Goal: Information Seeking & Learning: Learn about a topic

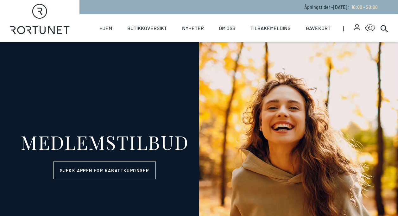
select select "NO"
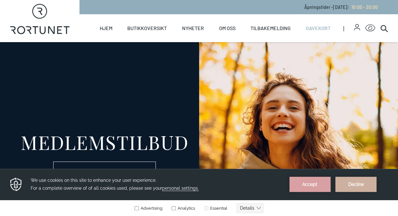
click at [323, 30] on link "Gavekort" at bounding box center [318, 28] width 25 height 28
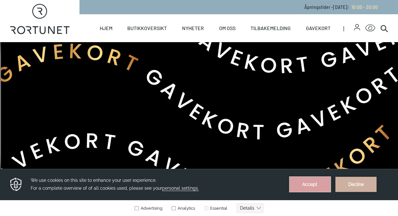
click at [304, 186] on button "Accept" at bounding box center [310, 184] width 41 height 15
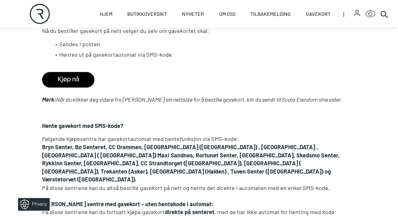
scroll to position [412, 0]
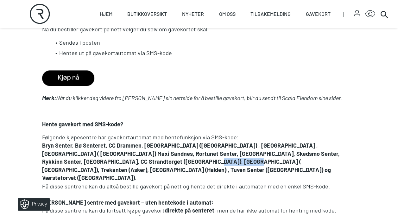
drag, startPoint x: 157, startPoint y: 145, endPoint x: 118, endPoint y: 144, distance: 38.7
click at [118, 144] on strong "Bryn Senter, Bø Senteret, CC Drammen, [GEOGRAPHIC_DATA] ([GEOGRAPHIC_DATA]) , […" at bounding box center [191, 161] width 299 height 39
drag, startPoint x: 118, startPoint y: 144, endPoint x: 169, endPoint y: 157, distance: 52.0
click at [169, 157] on p "Bryn Senter, Bø Senteret, CC Drammen, [GEOGRAPHIC_DATA] ([GEOGRAPHIC_DATA]) , […" at bounding box center [199, 162] width 314 height 41
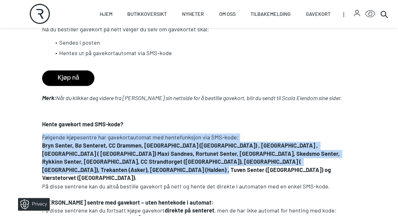
drag, startPoint x: 92, startPoint y: 153, endPoint x: 33, endPoint y: 121, distance: 67.2
click at [33, 121] on section "Gavekort – en gave som passer for alle! Er du på utkikk etter en gave med valgf…" at bounding box center [199, 71] width 398 height 628
click at [282, 144] on strong "Bryn Senter, Bø Senteret, CC Drammen, [GEOGRAPHIC_DATA] ([GEOGRAPHIC_DATA]) , […" at bounding box center [191, 161] width 299 height 39
click at [139, 155] on p "Bryn Senter, Bø Senteret, CC Drammen, [GEOGRAPHIC_DATA] ([GEOGRAPHIC_DATA]) , […" at bounding box center [199, 162] width 314 height 41
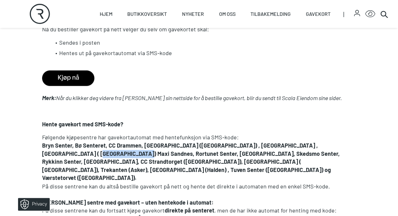
drag, startPoint x: 84, startPoint y: 138, endPoint x: 42, endPoint y: 136, distance: 42.2
click at [42, 136] on div "Gavekort – en gave som passer for alle! Er du på utkikk etter en gave med valgf…" at bounding box center [199, 71] width 324 height 593
click at [178, 142] on strong "Bryn Senter, Bø Senteret, CC Drammen, [GEOGRAPHIC_DATA] ([GEOGRAPHIC_DATA]) , […" at bounding box center [191, 161] width 299 height 39
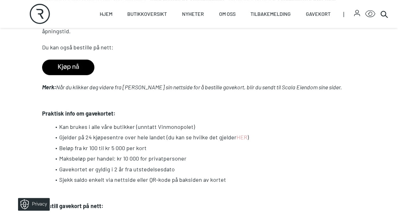
scroll to position [285, 0]
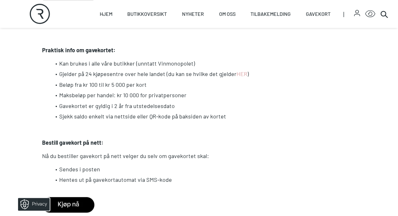
click at [158, 126] on h4 at bounding box center [199, 130] width 314 height 8
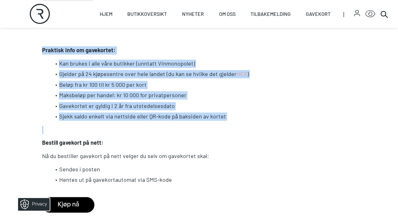
drag, startPoint x: 208, startPoint y: 97, endPoint x: 29, endPoint y: 34, distance: 189.3
click at [29, 34] on section "Gavekort – en gave som passer for alle! Er du på utkikk etter en gave med valgf…" at bounding box center [199, 198] width 398 height 628
drag, startPoint x: 29, startPoint y: 34, endPoint x: 222, endPoint y: 101, distance: 204.5
click at [222, 112] on li "Sjekk saldo enkelt via nettside eller QR-kode på baksiden av kortet" at bounding box center [204, 116] width 306 height 8
click at [249, 126] on h4 at bounding box center [199, 130] width 314 height 8
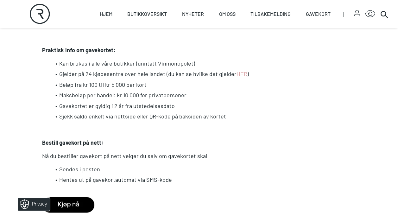
click at [246, 126] on h4 at bounding box center [199, 130] width 314 height 8
click at [256, 176] on li "Hentes ut på gavekortautomat via SMS-kode" at bounding box center [204, 180] width 306 height 8
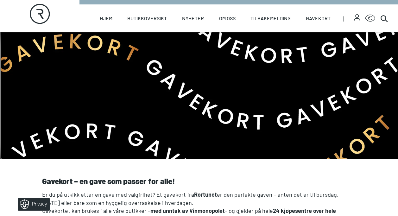
scroll to position [0, 0]
